Goal: Task Accomplishment & Management: Complete application form

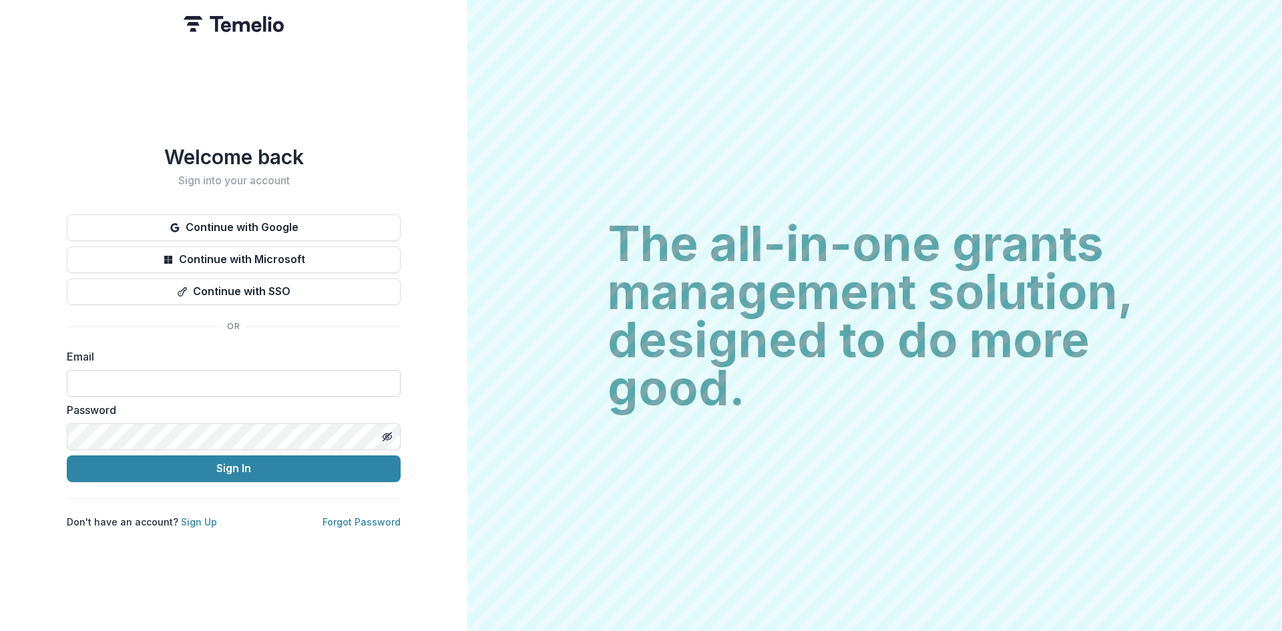
click at [136, 379] on input at bounding box center [234, 383] width 334 height 27
click at [67, 455] on button "Sign In" at bounding box center [234, 468] width 334 height 27
click at [393, 430] on button "Toggle password visibility" at bounding box center [387, 436] width 21 height 21
click at [357, 465] on button "Sign In" at bounding box center [234, 468] width 334 height 27
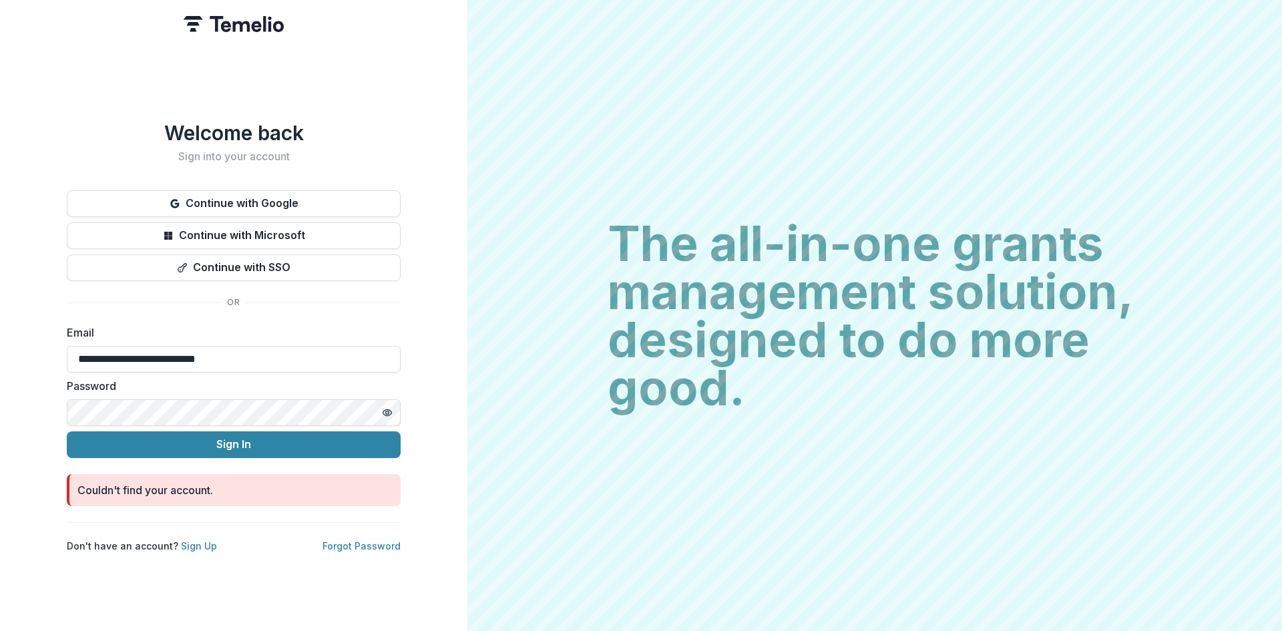
drag, startPoint x: 270, startPoint y: 351, endPoint x: 7, endPoint y: 300, distance: 268.6
click at [2, 300] on div "**********" at bounding box center [233, 315] width 467 height 631
type input "**********"
click at [230, 431] on button "Sign In" at bounding box center [234, 444] width 334 height 27
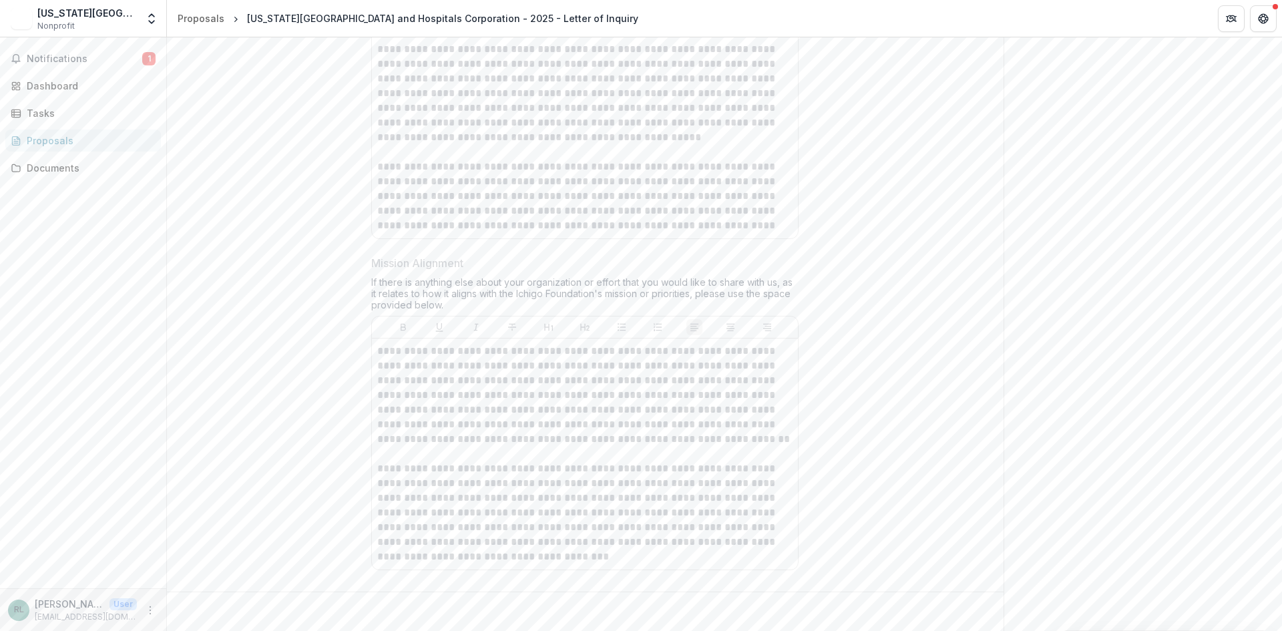
scroll to position [1496, 0]
click at [44, 110] on div "Tasks" at bounding box center [89, 113] width 124 height 14
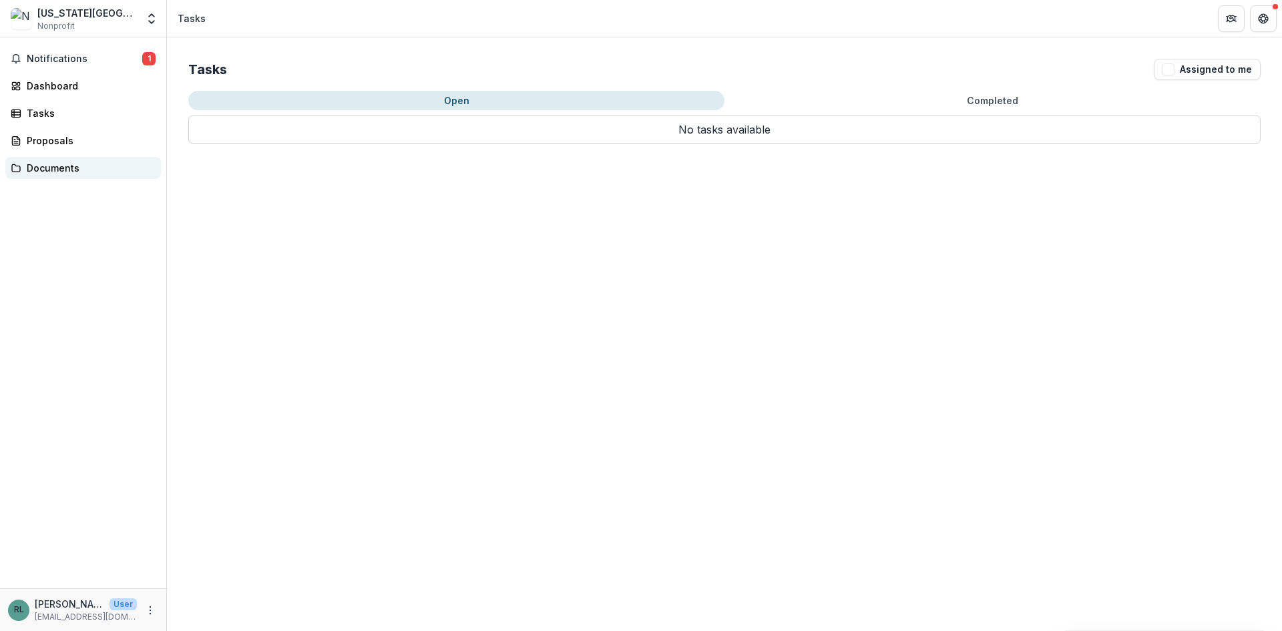
click at [54, 160] on link "Documents" at bounding box center [83, 168] width 156 height 22
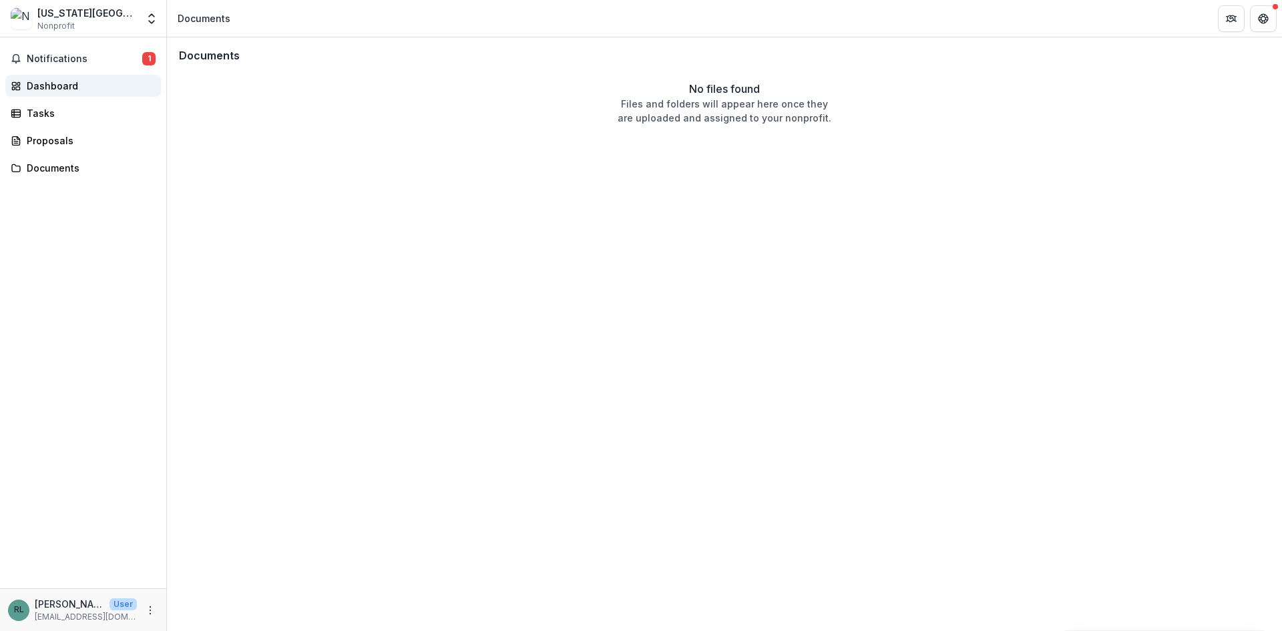
click at [61, 90] on div "Dashboard" at bounding box center [89, 86] width 124 height 14
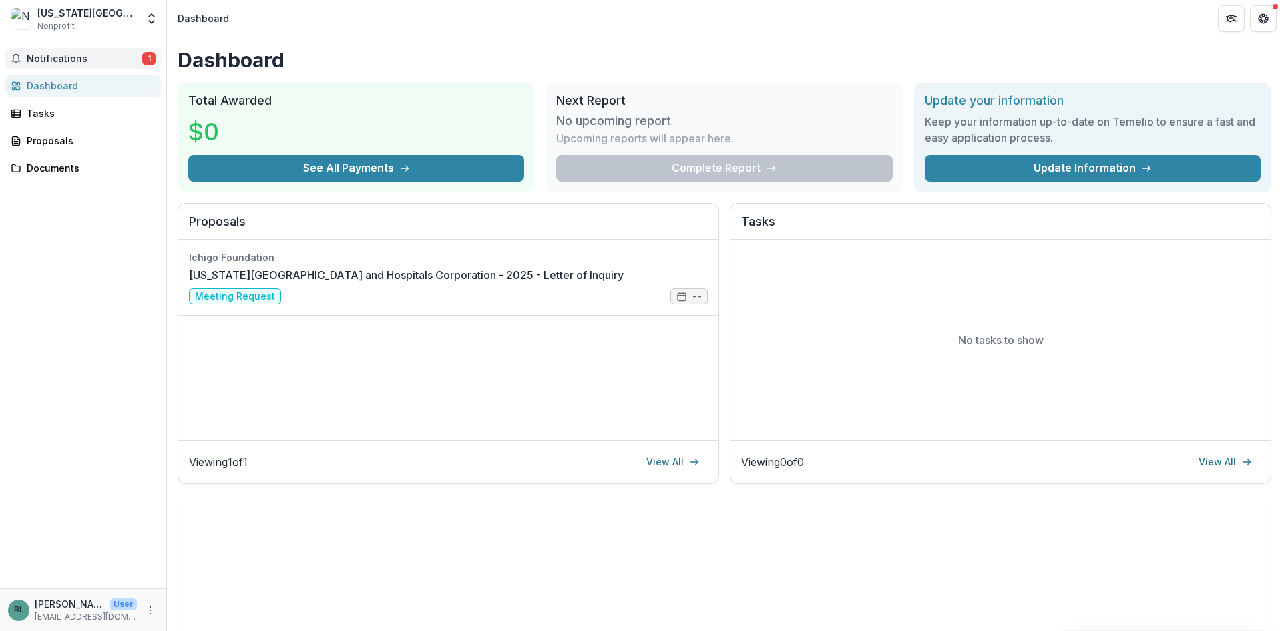
click at [84, 56] on span "Notifications" at bounding box center [85, 58] width 116 height 11
click at [705, 54] on h1 "Dashboard" at bounding box center [725, 60] width 1094 height 24
click at [146, 22] on icon "Open entity switcher" at bounding box center [151, 18] width 13 height 13
click at [257, 26] on header "Dashboard" at bounding box center [724, 18] width 1115 height 37
click at [136, 60] on span "Notifications" at bounding box center [85, 58] width 116 height 11
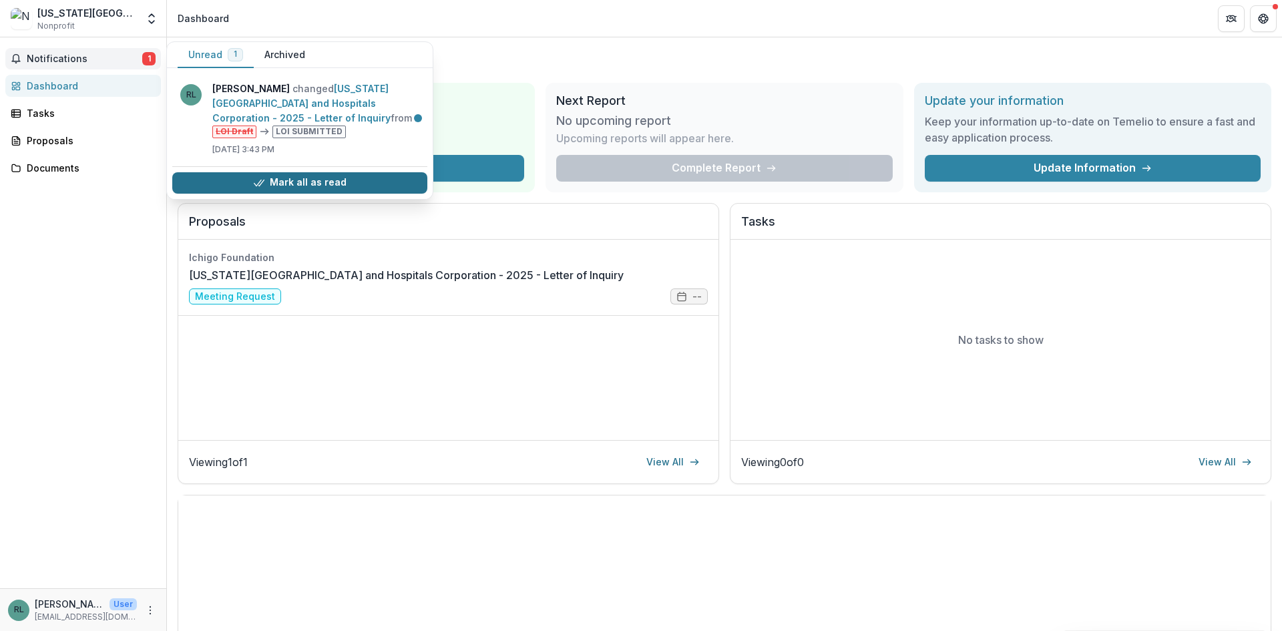
click at [303, 180] on button "Mark all as read" at bounding box center [299, 182] width 255 height 21
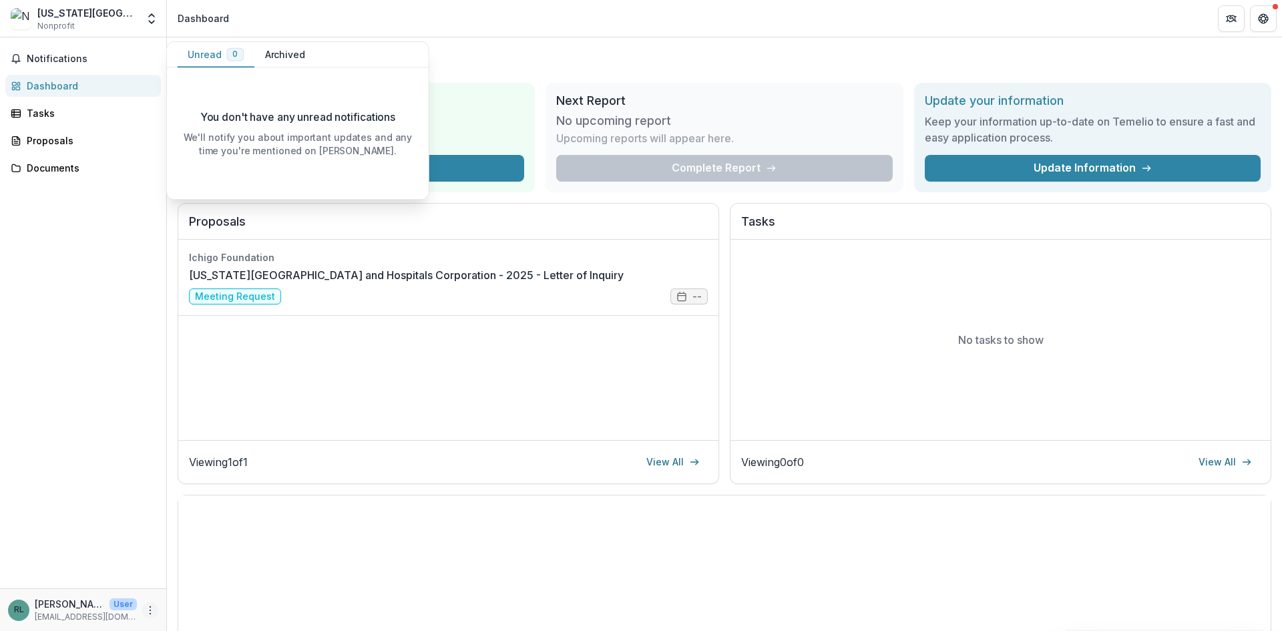
click at [151, 611] on icon "More" at bounding box center [150, 610] width 11 height 11
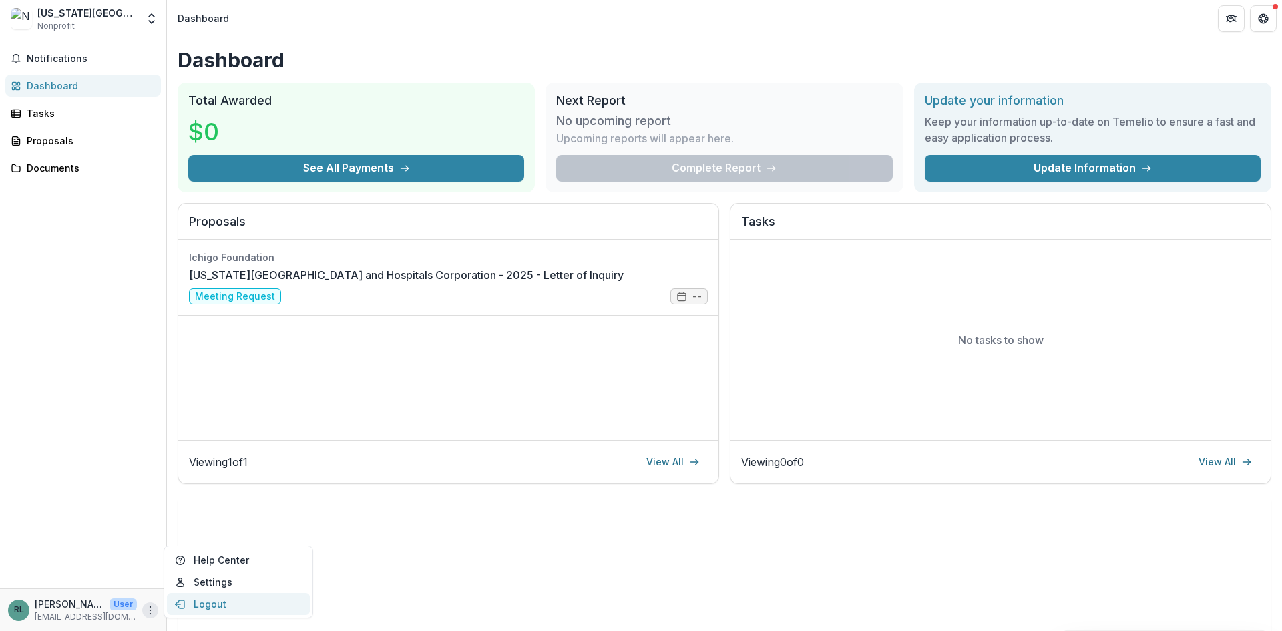
click at [224, 605] on button "Logout" at bounding box center [238, 604] width 143 height 22
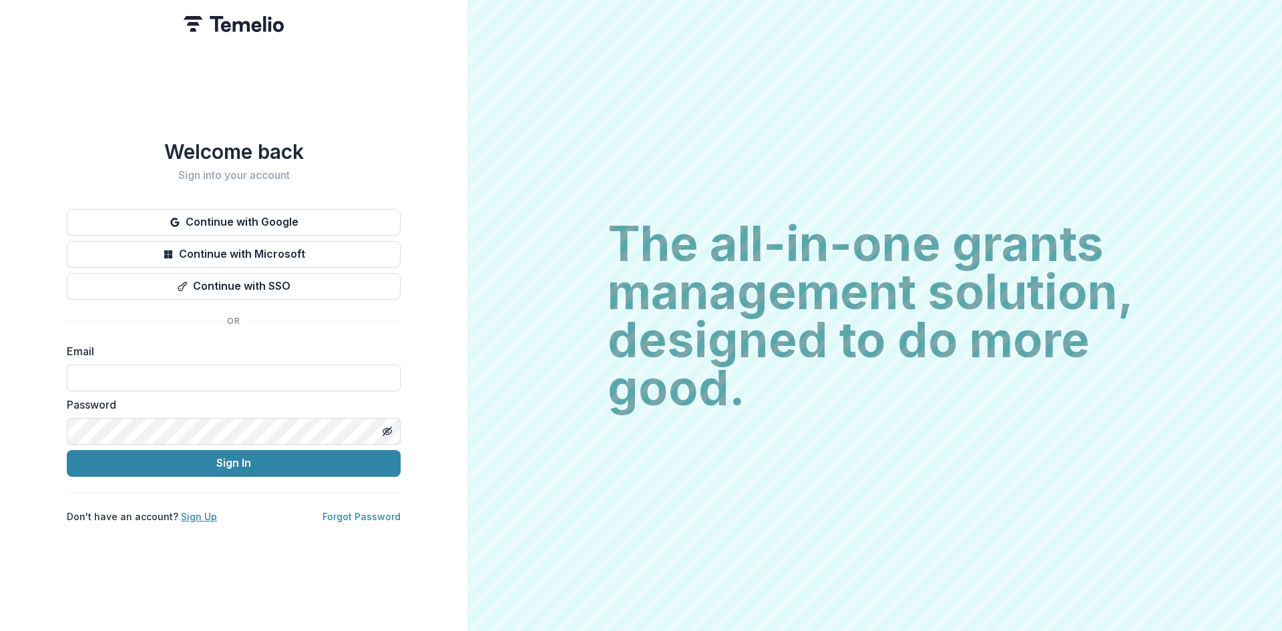
click at [193, 514] on link "Sign Up" at bounding box center [199, 516] width 36 height 11
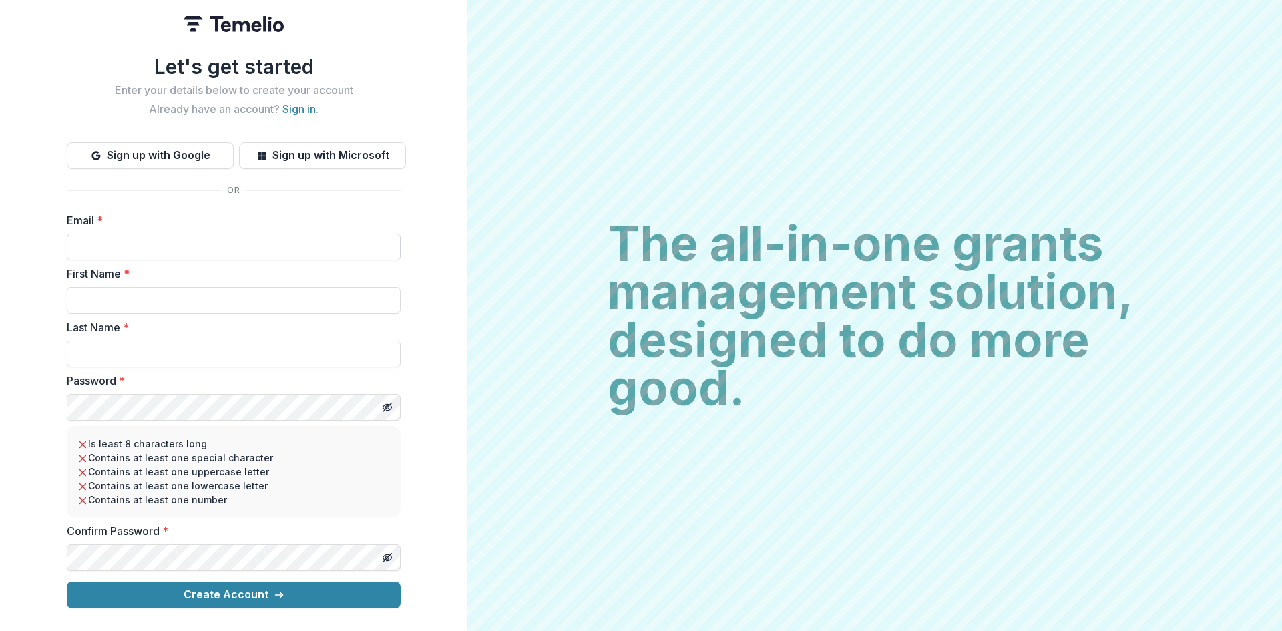
click at [162, 254] on input "Email *" at bounding box center [234, 247] width 334 height 27
type input "**********"
click at [149, 299] on input "First Name *" at bounding box center [234, 300] width 334 height 27
type input "*********"
type input "********"
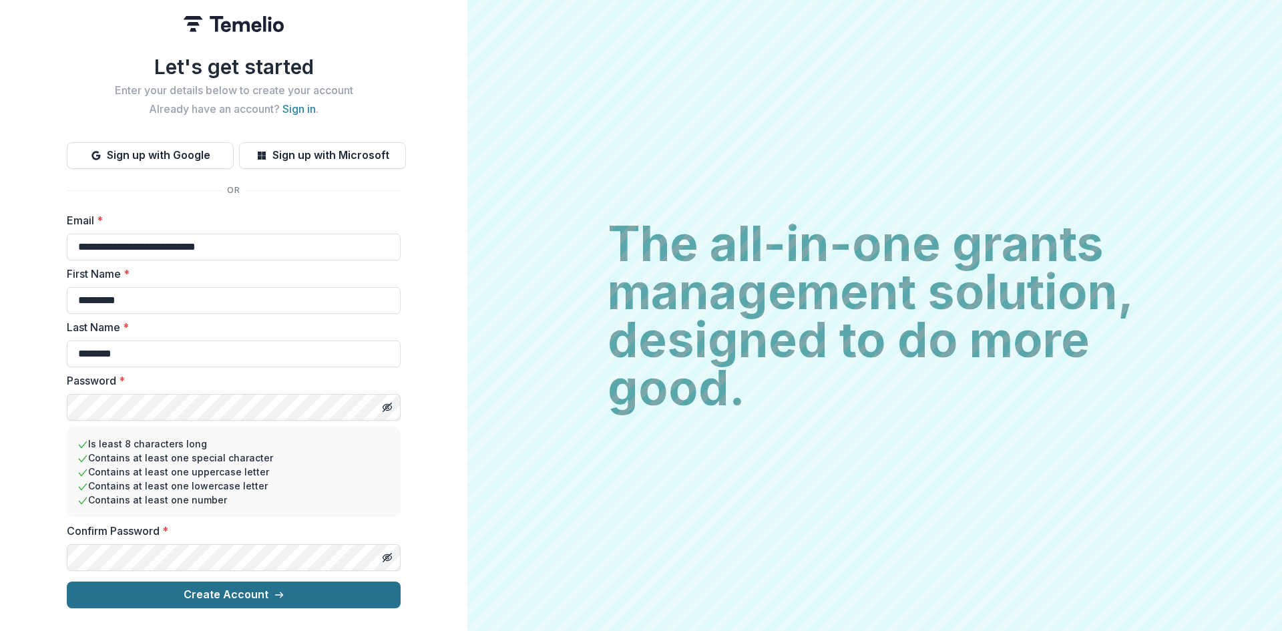
click at [225, 596] on button "Create Account" at bounding box center [234, 595] width 334 height 27
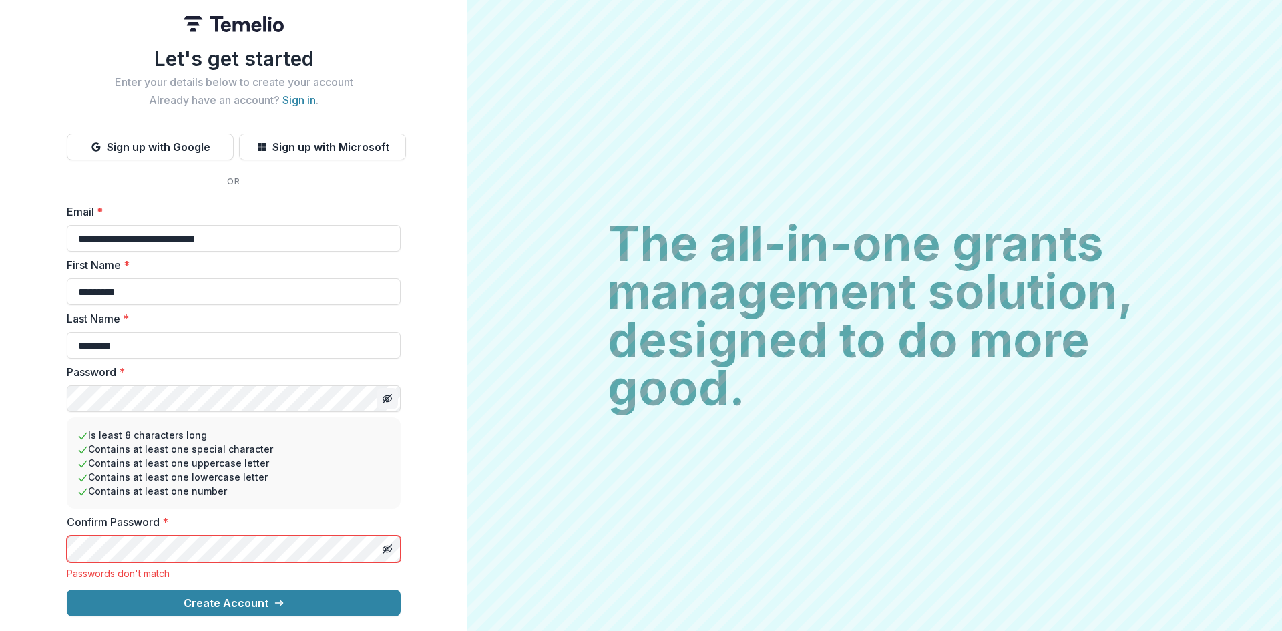
click at [387, 399] on line "Toggle password visibility" at bounding box center [387, 399] width 8 height 8
click at [386, 550] on icon "Toggle password visibility" at bounding box center [387, 549] width 3 height 3
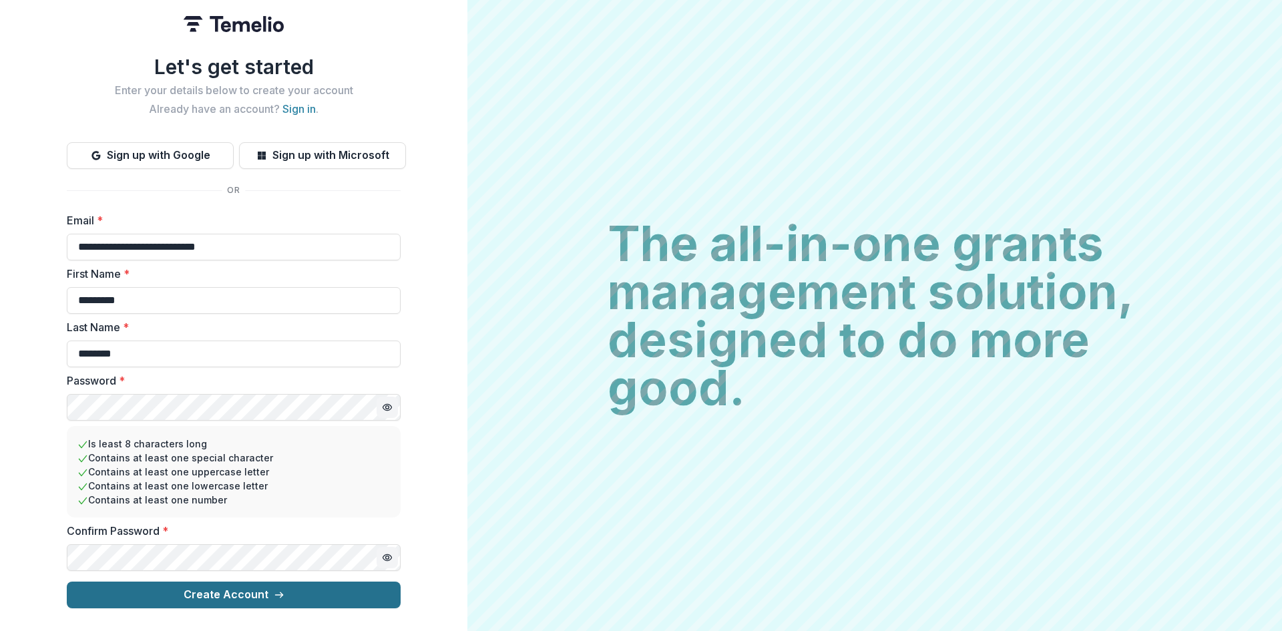
click at [347, 598] on button "Create Account" at bounding box center [234, 595] width 334 height 27
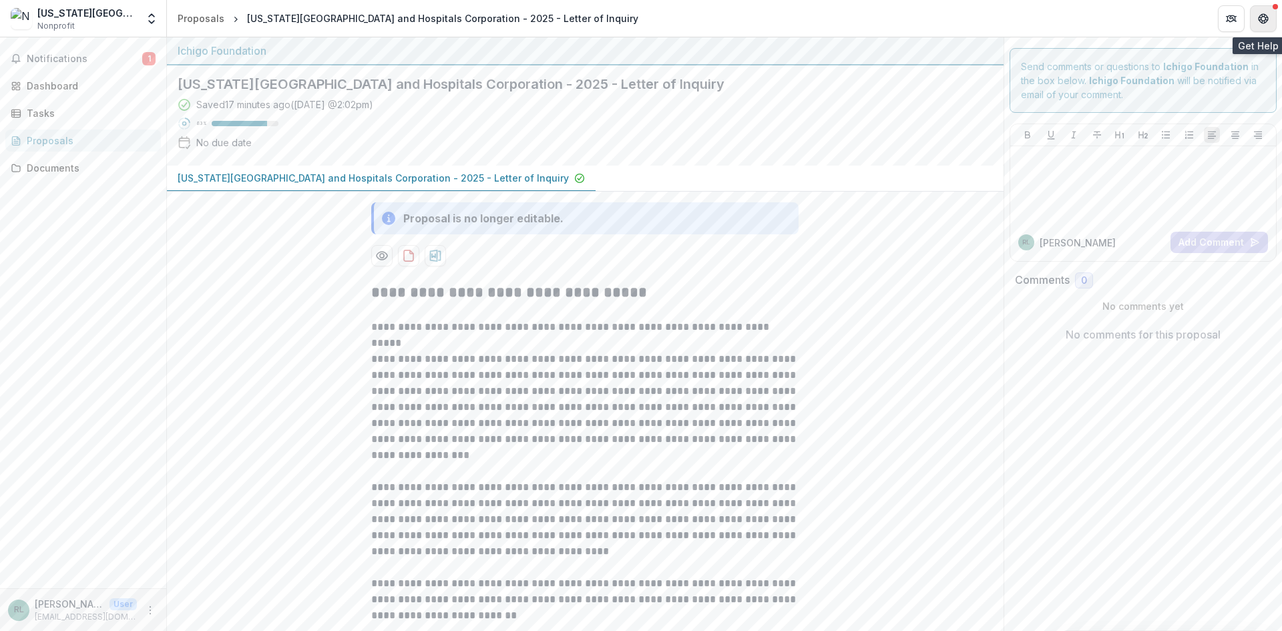
click at [1265, 17] on icon "Get Help" at bounding box center [1263, 18] width 11 height 11
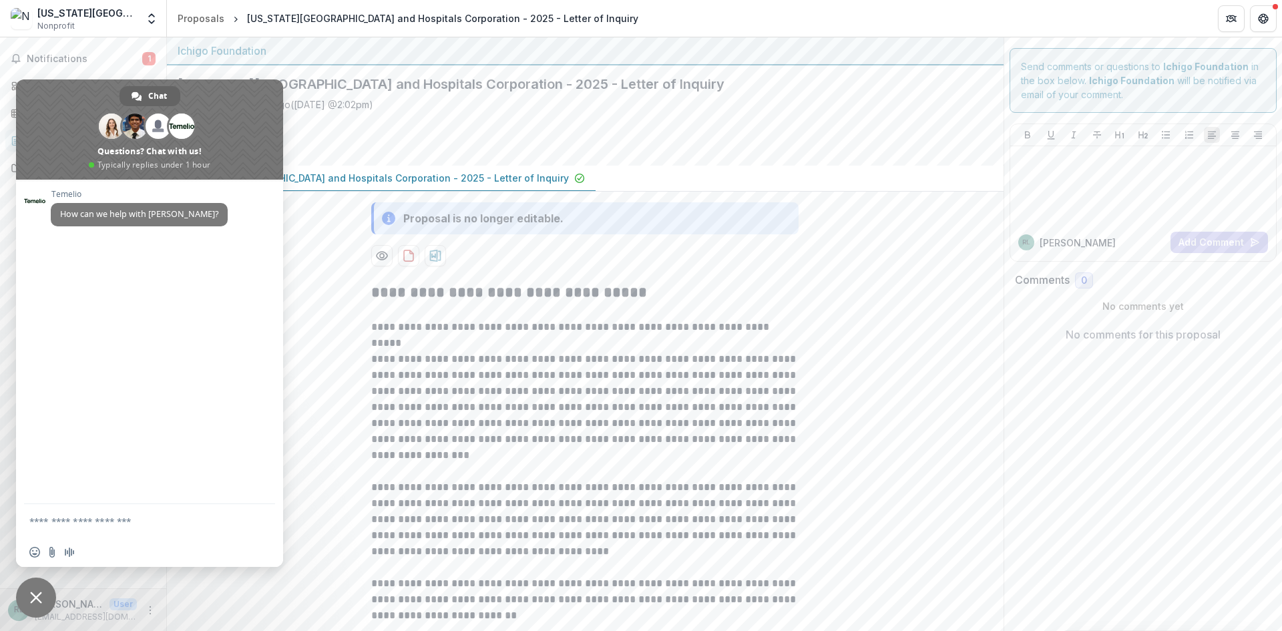
click at [33, 594] on span "Close chat" at bounding box center [36, 598] width 12 height 12
